Goal: Information Seeking & Learning: Check status

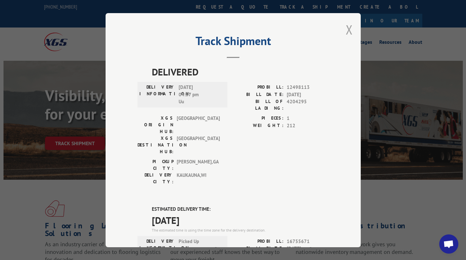
click at [348, 32] on button "Close modal" at bounding box center [349, 29] width 7 height 17
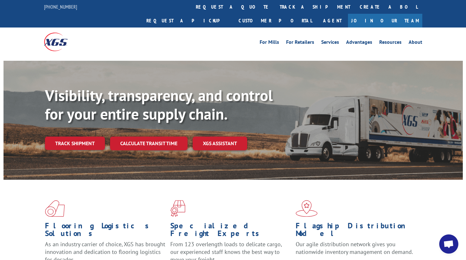
click at [83, 136] on link "Track shipment" at bounding box center [75, 142] width 60 height 13
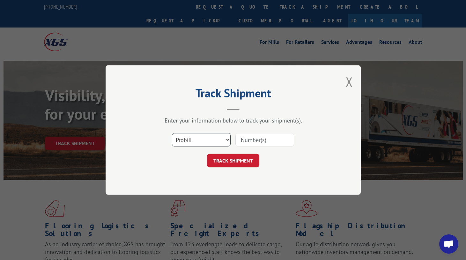
click at [195, 141] on select "Select category... Probill BOL PO" at bounding box center [201, 139] width 59 height 13
select select "po"
click at [172, 133] on select "Select category... Probill BOL PO" at bounding box center [201, 139] width 59 height 13
click at [253, 142] on input at bounding box center [265, 139] width 59 height 13
paste input "20506705"
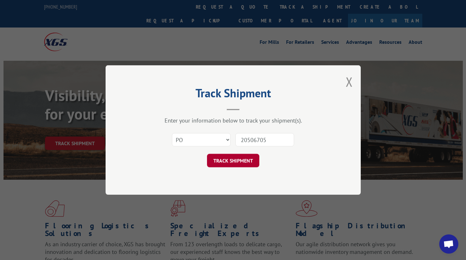
type input "20506705"
click at [246, 158] on button "TRACK SHIPMENT" at bounding box center [233, 160] width 52 height 13
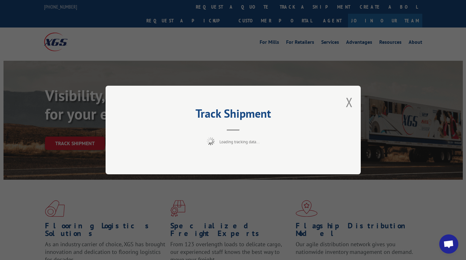
click at [249, 226] on div "Track Shipment Loading tracking data..." at bounding box center [233, 130] width 466 height 260
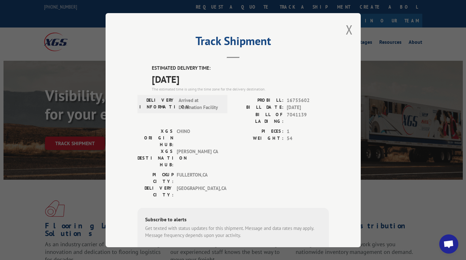
click at [64, 165] on div "Track Shipment ESTIMATED DELIVERY TIME: [DATE] The estimated time is using the …" at bounding box center [233, 130] width 466 height 260
click at [268, 171] on div "PICKUP CITY: [GEOGRAPHIC_DATA] , [GEOGRAPHIC_DATA]: [GEOGRAPHIC_DATA] , [GEOGRA…" at bounding box center [234, 186] width 192 height 30
click at [245, 171] on div "PICKUP CITY: [GEOGRAPHIC_DATA] , [GEOGRAPHIC_DATA]: [GEOGRAPHIC_DATA] , [GEOGRA…" at bounding box center [234, 186] width 192 height 30
click at [262, 171] on div "PICKUP CITY: [GEOGRAPHIC_DATA] , [GEOGRAPHIC_DATA]: [GEOGRAPHIC_DATA] , [GEOGRA…" at bounding box center [234, 186] width 192 height 30
click at [347, 30] on button "Close modal" at bounding box center [349, 29] width 7 height 17
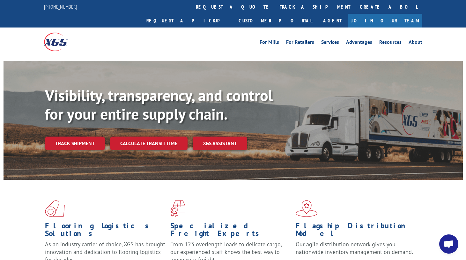
click at [76, 136] on link "Track shipment" at bounding box center [75, 142] width 60 height 13
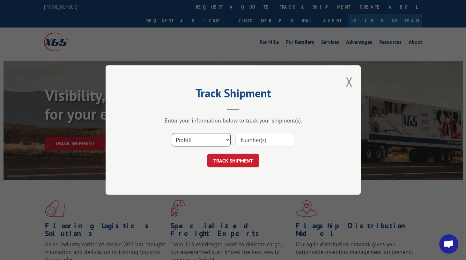
drag, startPoint x: 207, startPoint y: 142, endPoint x: 206, endPoint y: 147, distance: 4.9
click at [207, 142] on select "Select category... Probill BOL PO" at bounding box center [201, 139] width 59 height 13
select select "po"
click at [172, 133] on select "Select category... Probill BOL PO" at bounding box center [201, 139] width 59 height 13
click at [252, 139] on input at bounding box center [265, 139] width 59 height 13
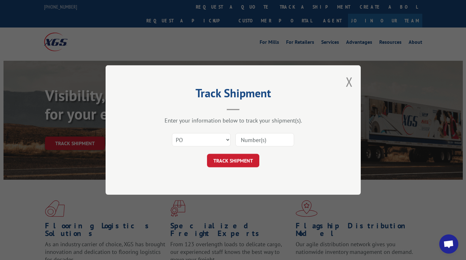
paste input "20506705"
type input "20506705"
click button "TRACK SHIPMENT" at bounding box center [233, 160] width 52 height 13
